Goal: Navigation & Orientation: Find specific page/section

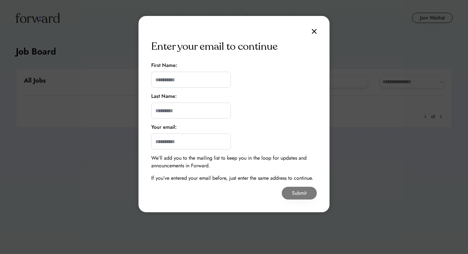
click at [314, 27] on div "Enter your email to continue First Name: Last Name: Your email: We’ll add you t…" at bounding box center [233, 114] width 191 height 196
click at [313, 33] on img at bounding box center [314, 31] width 5 height 5
click at [313, 35] on div "Enter your email to continue First Name: Last Name: Your email: We’ll add you t…" at bounding box center [233, 114] width 191 height 196
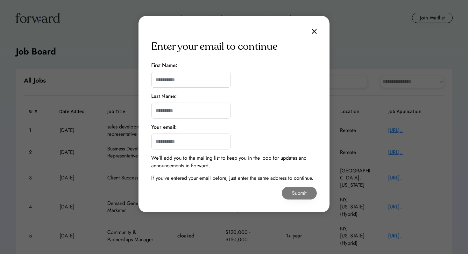
click at [314, 32] on img at bounding box center [314, 31] width 5 height 5
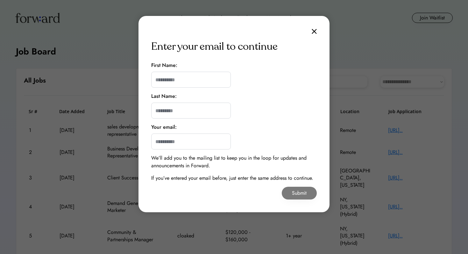
click at [314, 32] on img at bounding box center [314, 31] width 5 height 5
click at [313, 32] on img at bounding box center [314, 31] width 5 height 5
